Goal: Task Accomplishment & Management: Use online tool/utility

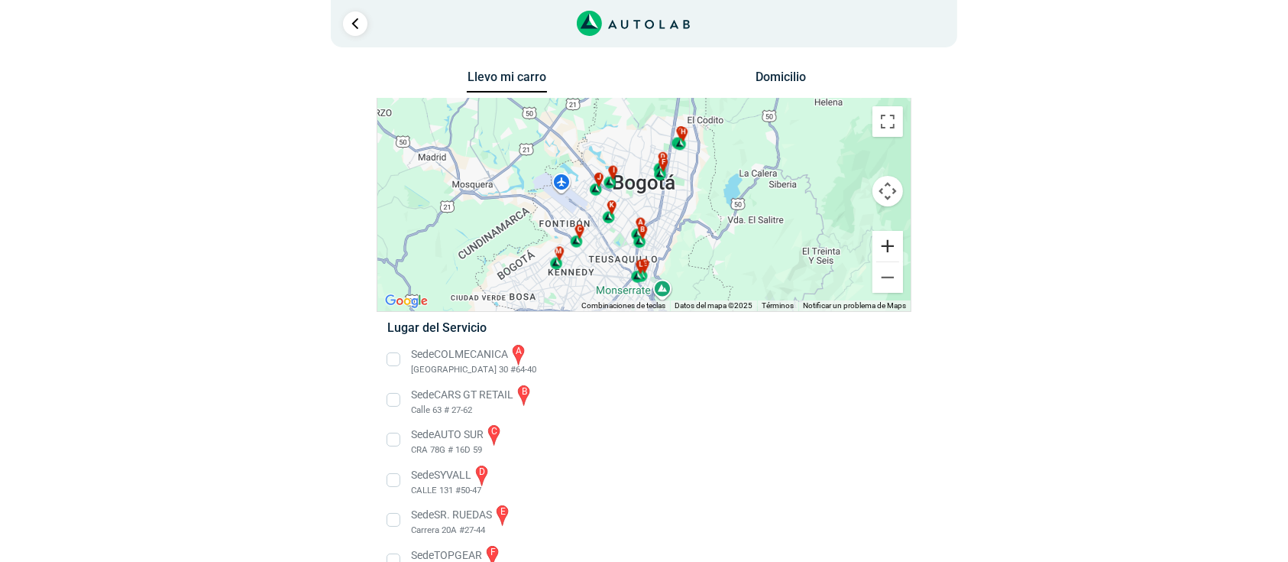
click at [880, 246] on button "Ampliar" at bounding box center [888, 246] width 31 height 31
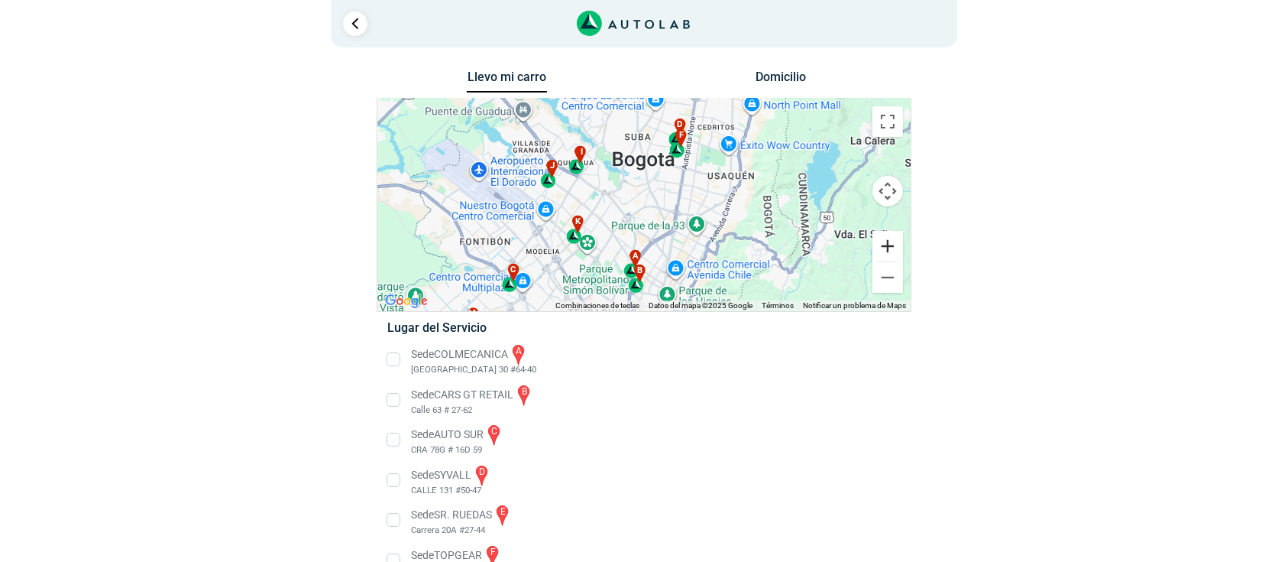
click at [880, 246] on button "Ampliar" at bounding box center [888, 246] width 31 height 31
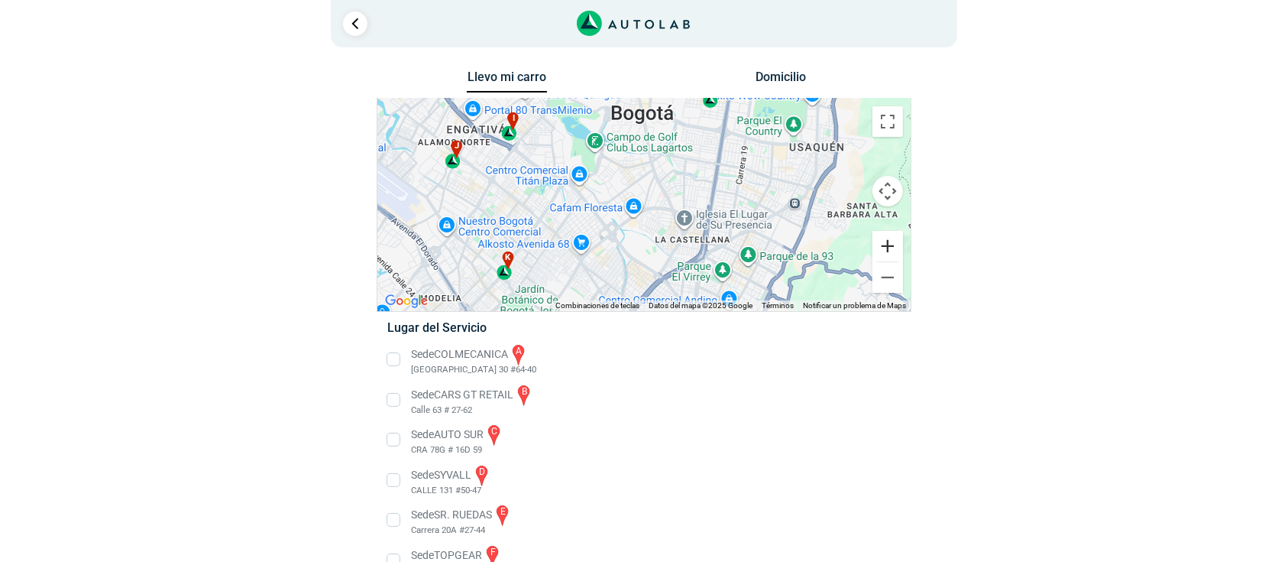
click at [880, 246] on button "Ampliar" at bounding box center [888, 246] width 31 height 31
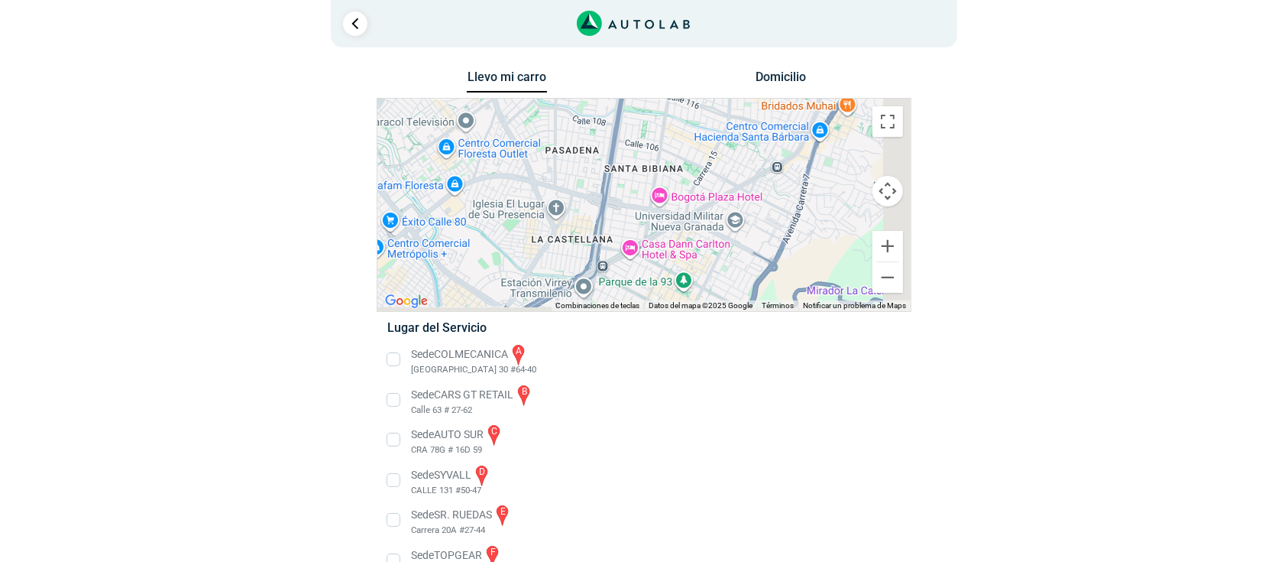
drag, startPoint x: 675, startPoint y: 206, endPoint x: 562, endPoint y: 193, distance: 113.1
click at [604, 196] on div "a b c d e f g" at bounding box center [643, 205] width 533 height 212
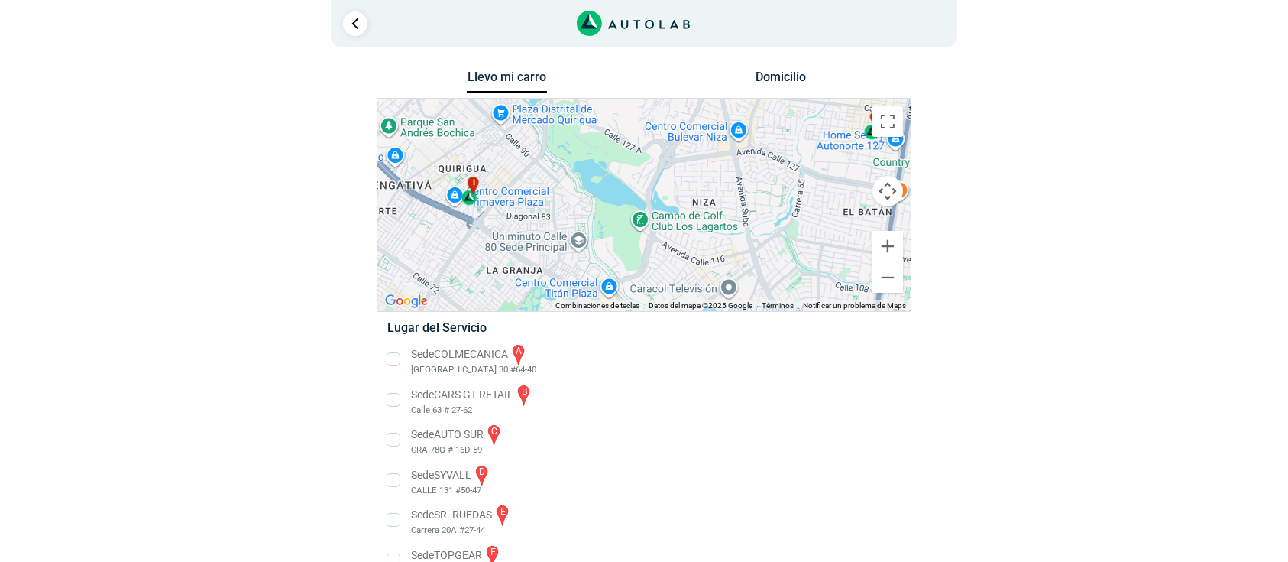
drag, startPoint x: 550, startPoint y: 193, endPoint x: 1072, endPoint y: 406, distance: 563.7
click at [1072, 406] on div "Llevo mi carro [GEOGRAPHIC_DATA] ← Mover a la izquierda → Mover a la derecha ↑ …" at bounding box center [644, 472] width 917 height 812
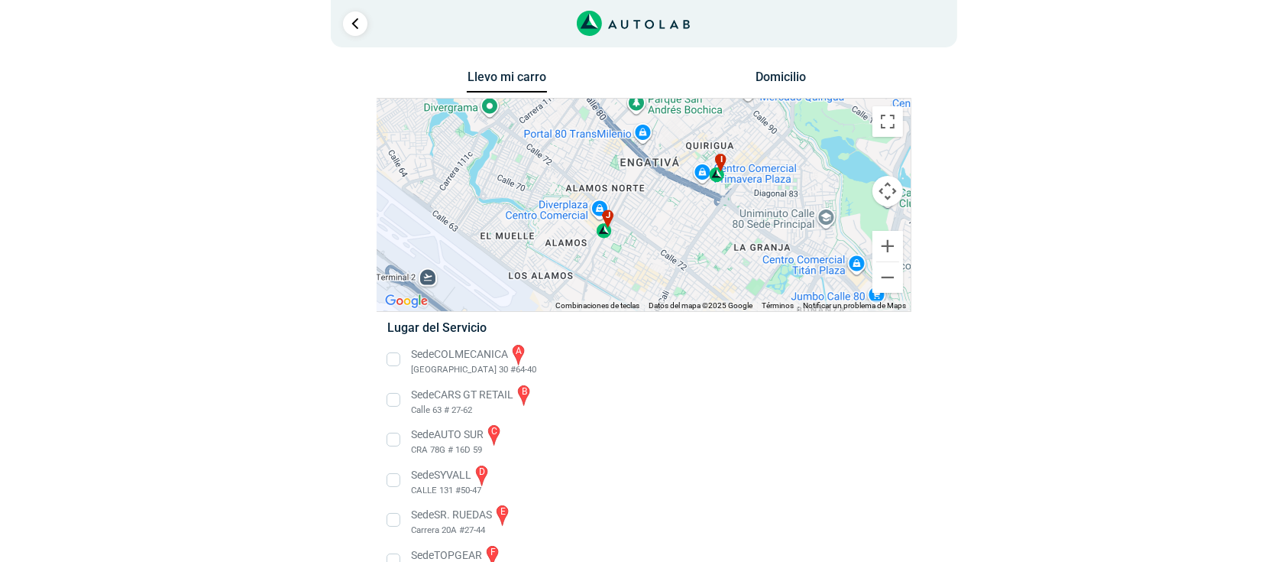
drag, startPoint x: 512, startPoint y: 255, endPoint x: 630, endPoint y: 192, distance: 134.3
click at [630, 192] on div "a b c d e f g" at bounding box center [643, 205] width 533 height 212
click at [353, 24] on link "Ir al paso anterior" at bounding box center [355, 23] width 24 height 24
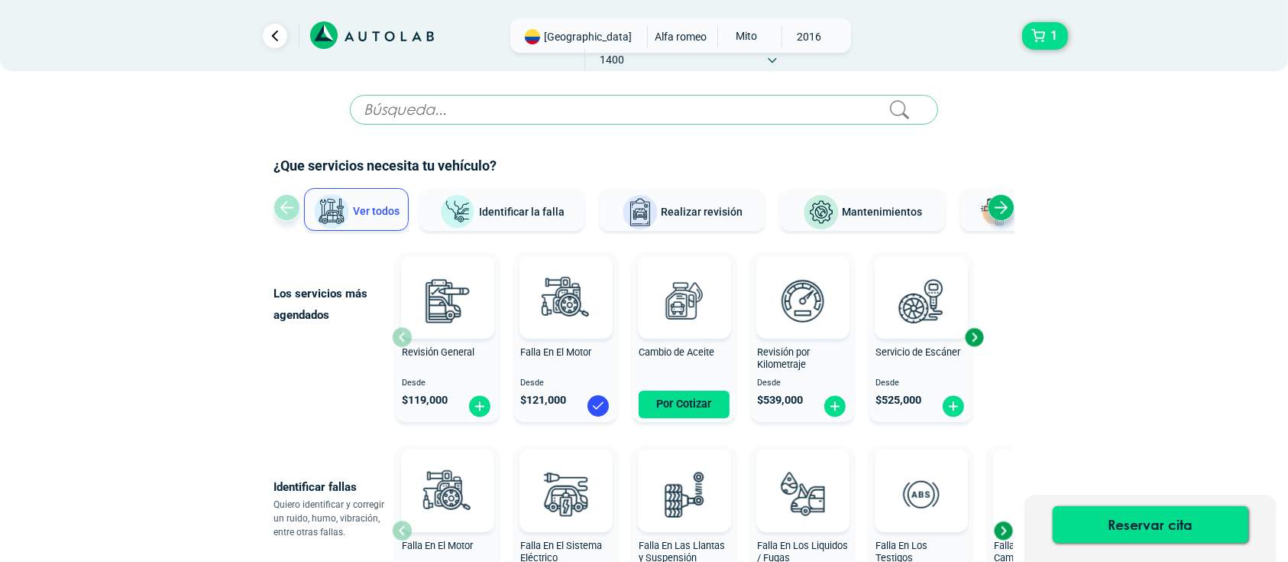
click at [654, 35] on span "ALFA ROMEO" at bounding box center [681, 36] width 54 height 23
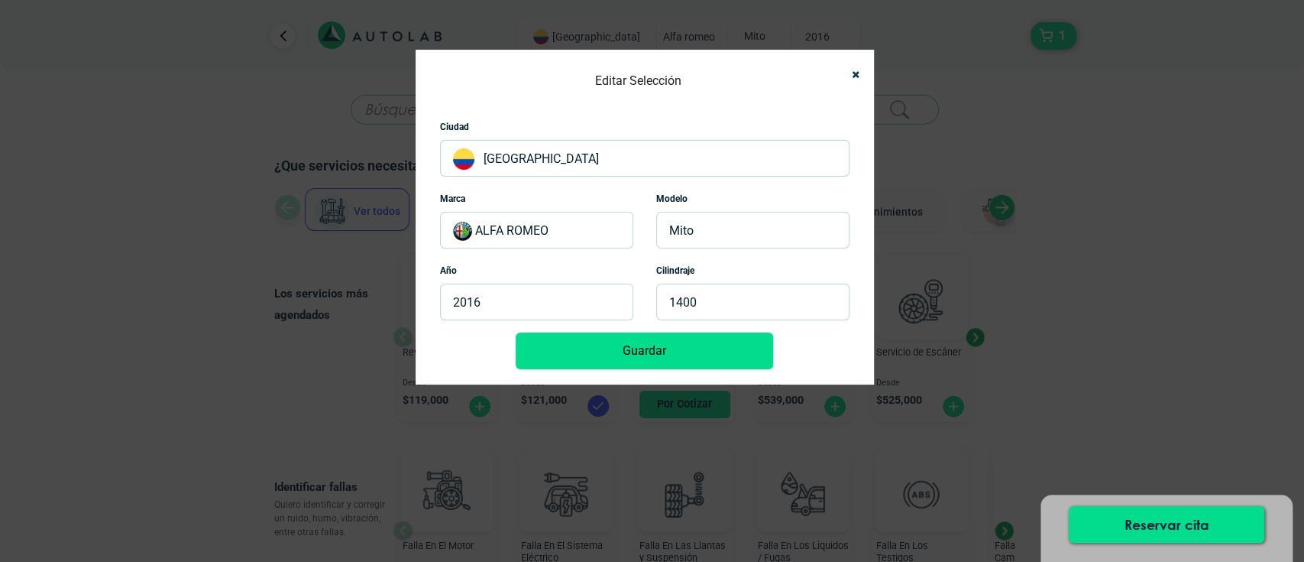
click at [562, 227] on p "ALFA ROMEO" at bounding box center [536, 230] width 193 height 37
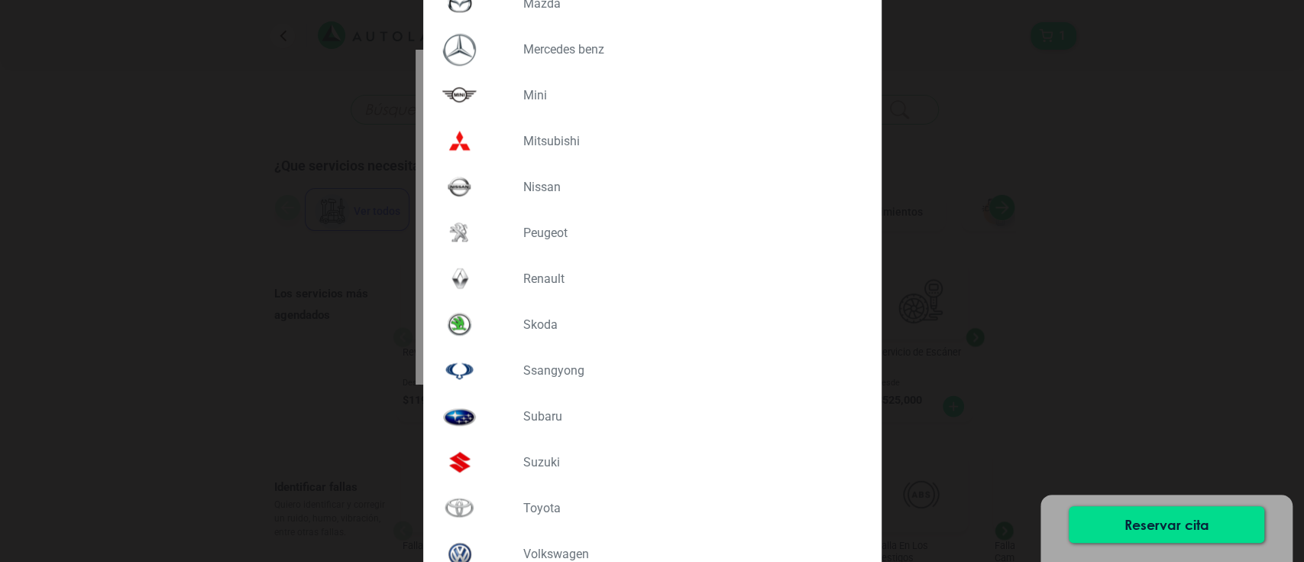
scroll to position [1155, 0]
